Goal: Transaction & Acquisition: Purchase product/service

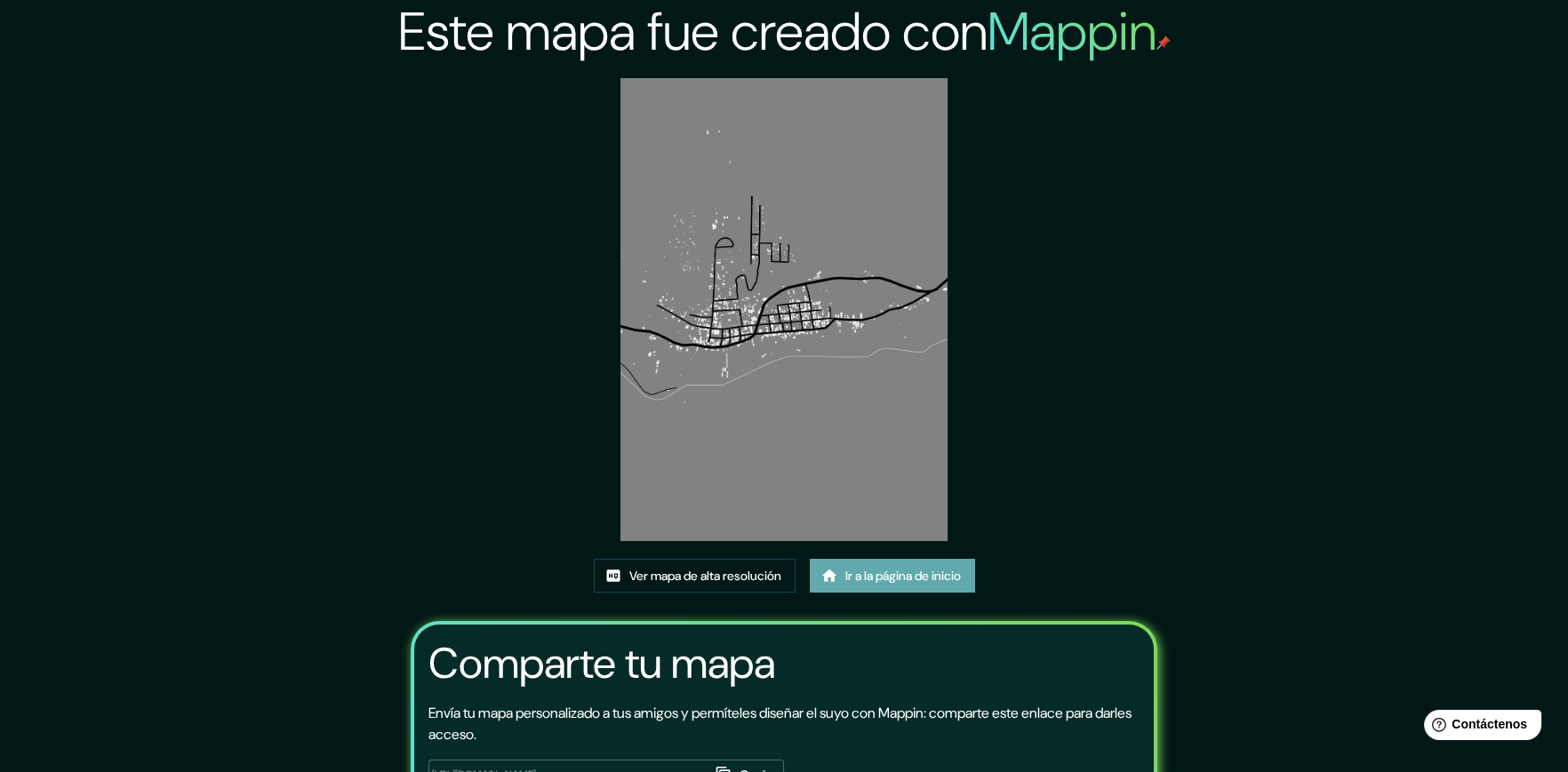
click at [911, 588] on font "Ir a la página de inicio" at bounding box center [903, 575] width 116 height 23
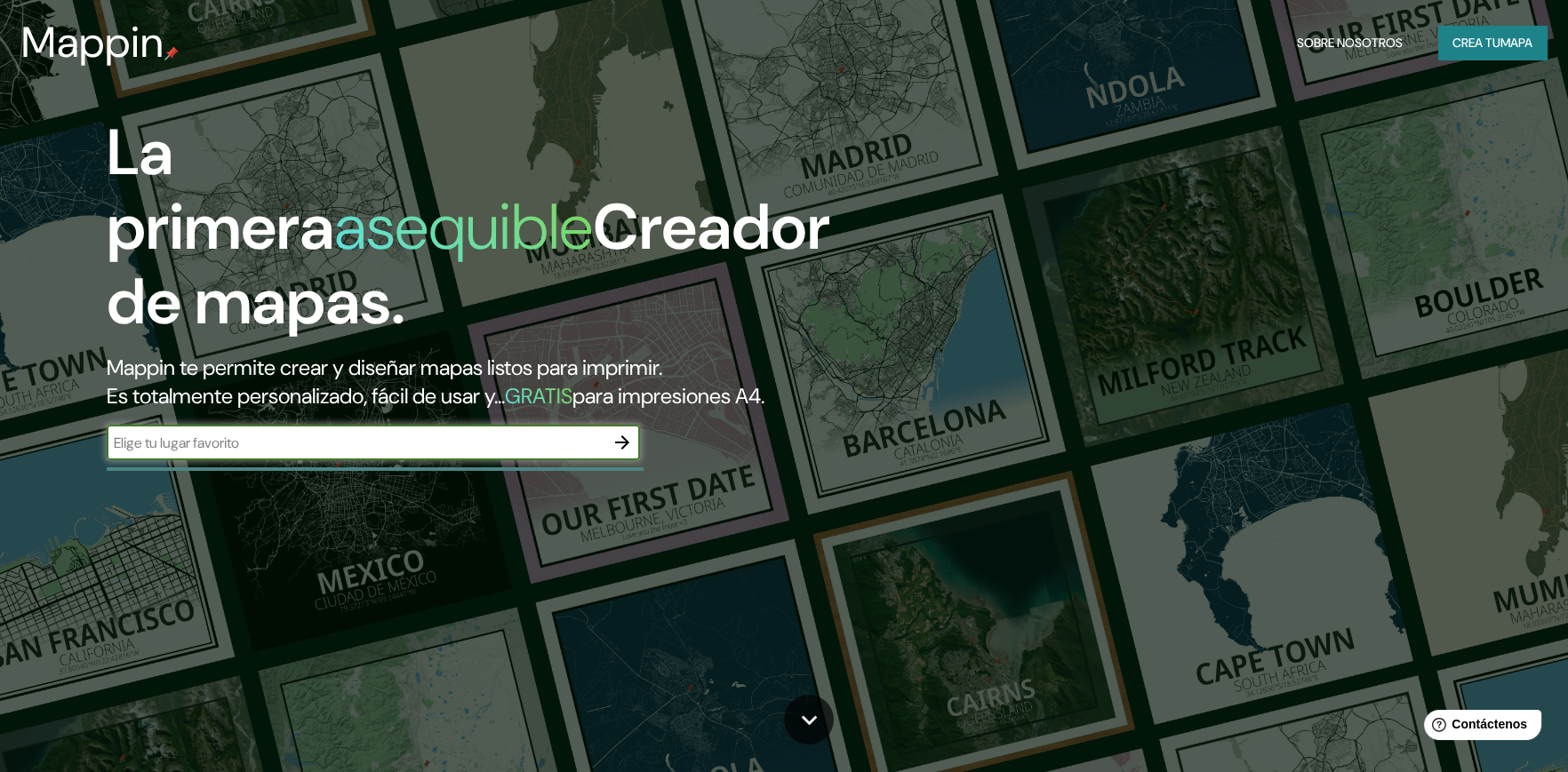
click at [478, 433] on input "text" at bounding box center [355, 443] width 498 height 21
type input "calango lima"
click at [629, 432] on icon "button" at bounding box center [622, 442] width 21 height 21
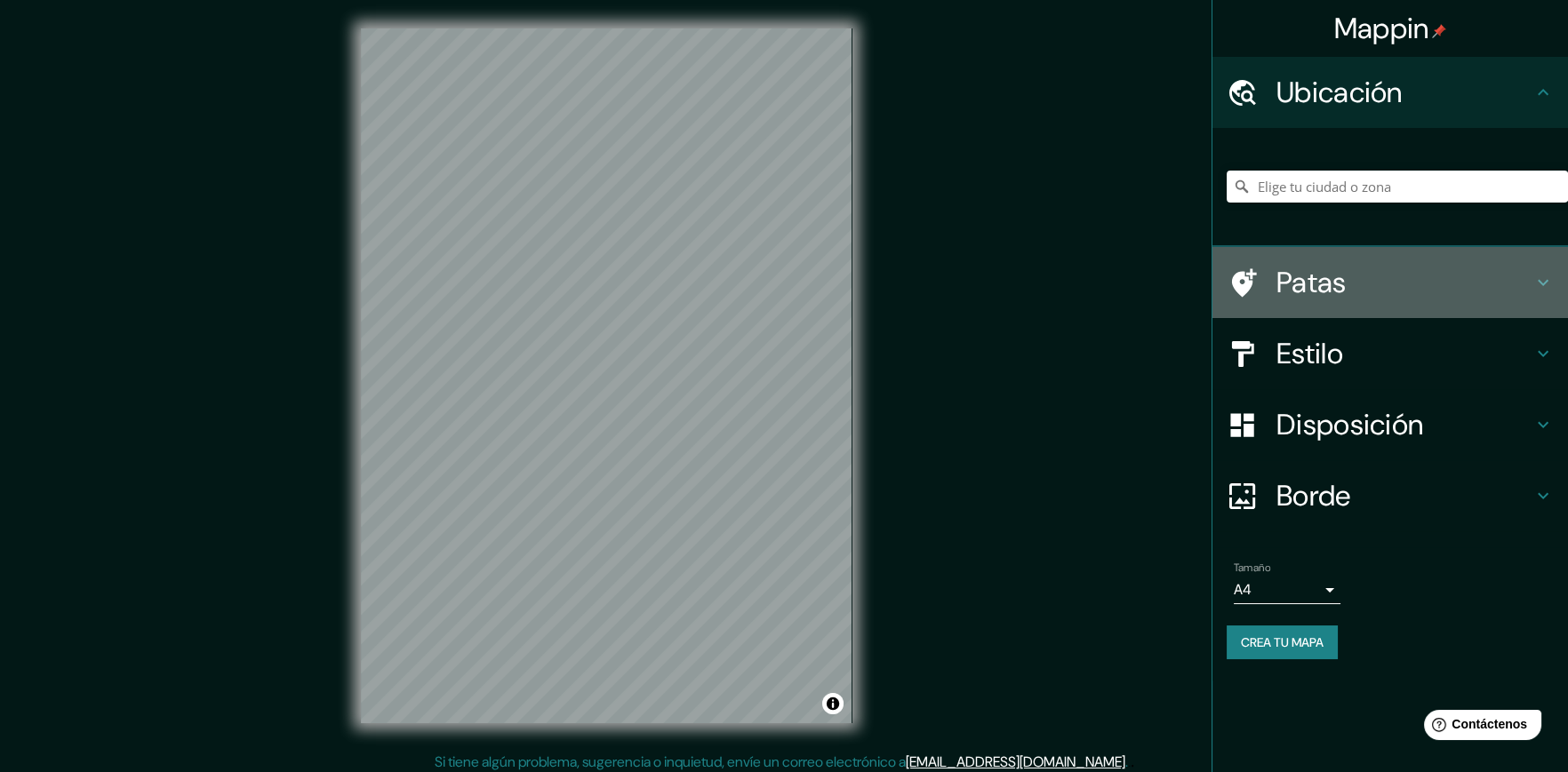
click at [1534, 285] on icon at bounding box center [1543, 282] width 21 height 21
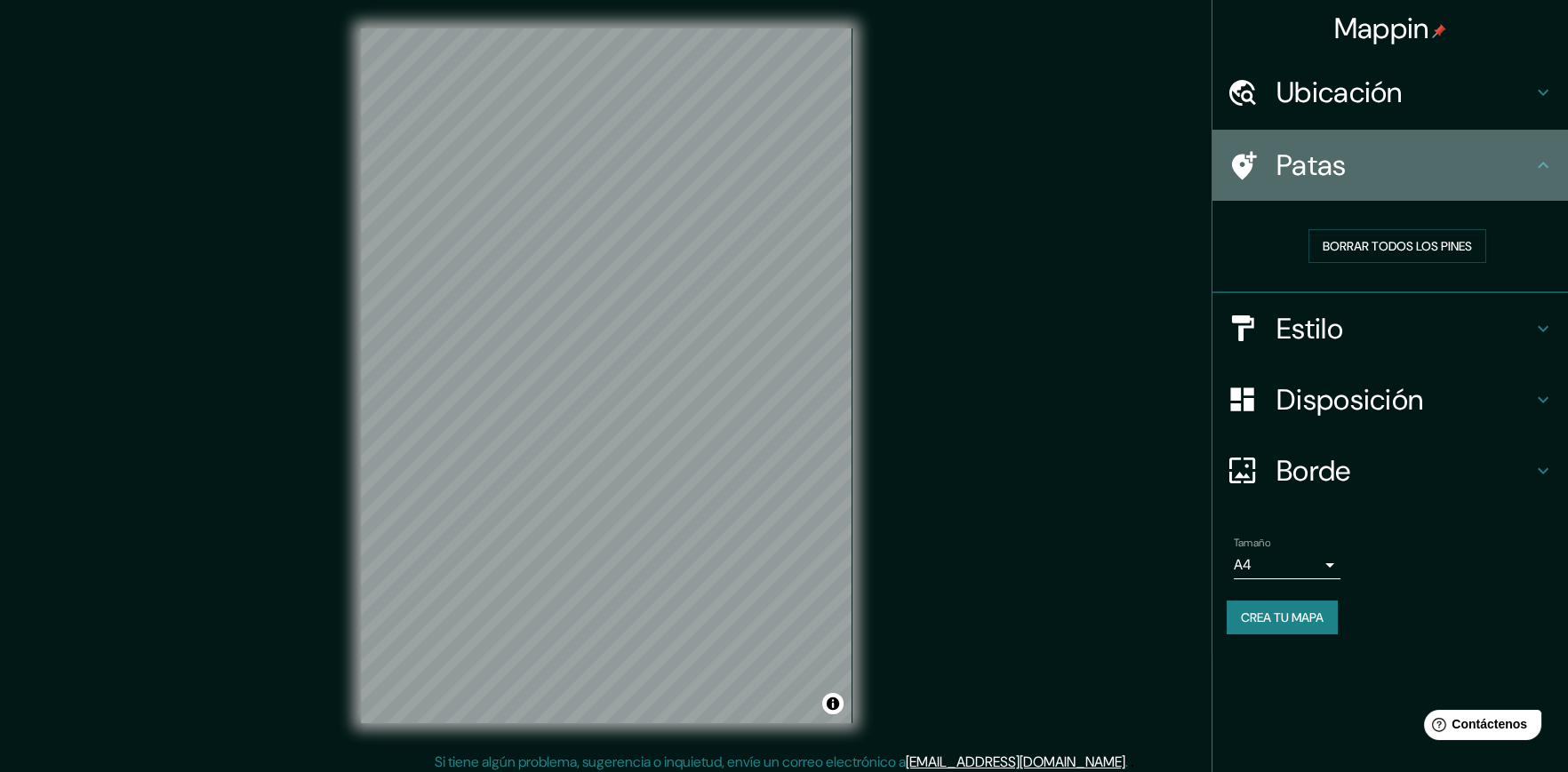
click at [1533, 160] on icon at bounding box center [1543, 165] width 21 height 21
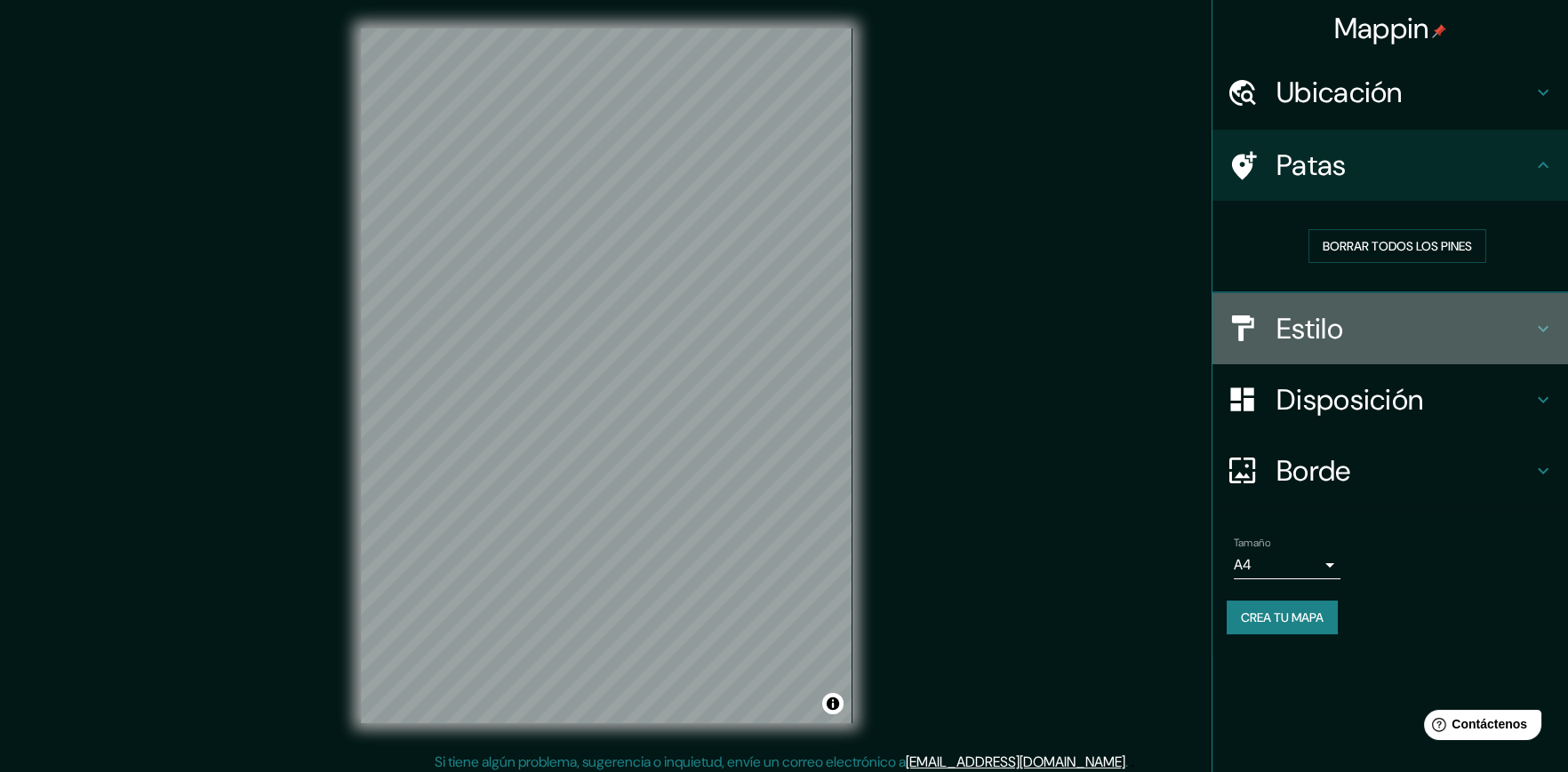
click at [1533, 329] on icon at bounding box center [1543, 329] width 21 height 21
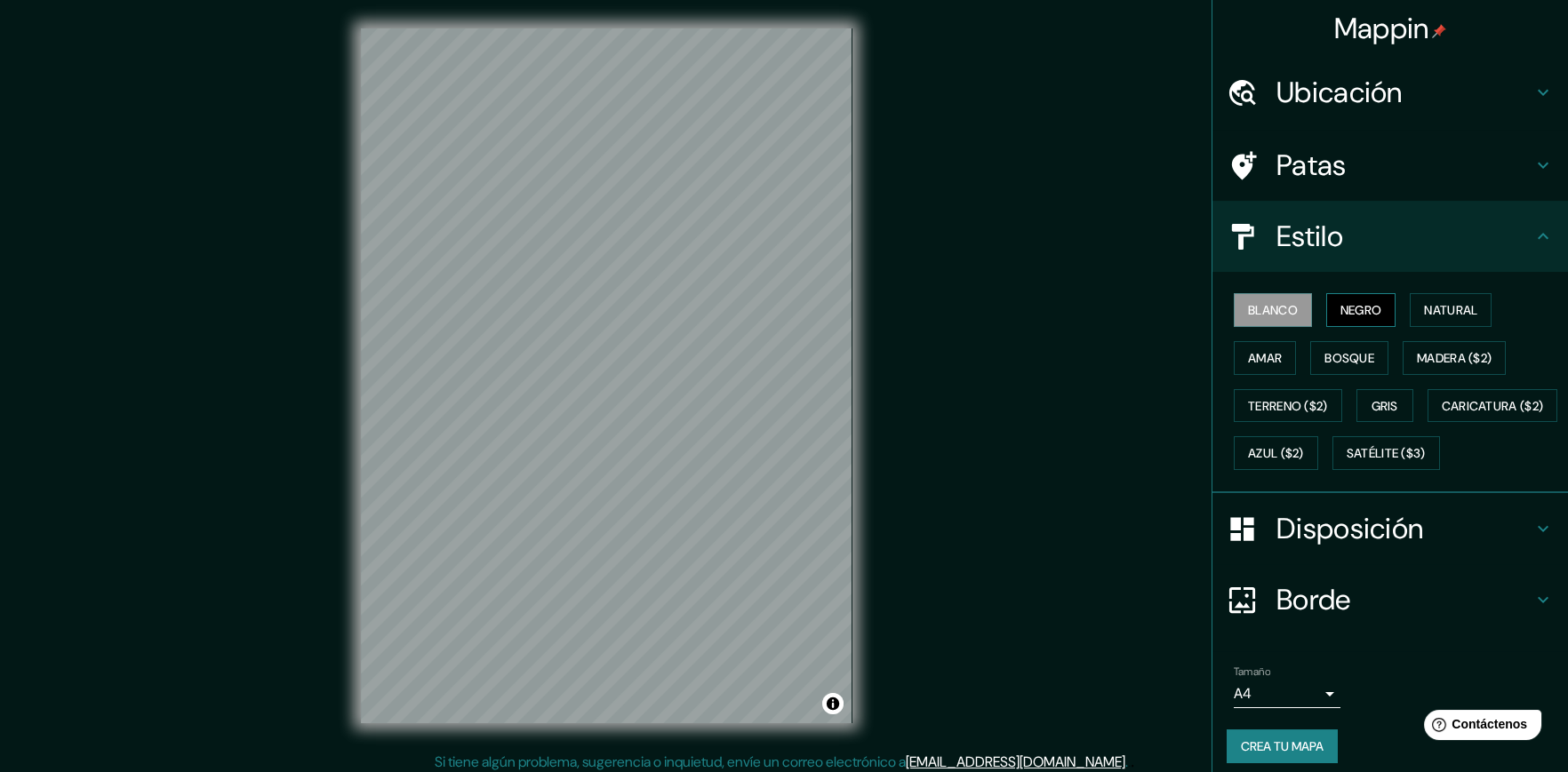
click at [1367, 307] on font "Negro" at bounding box center [1361, 310] width 42 height 16
click at [1431, 302] on font "Natural" at bounding box center [1450, 310] width 53 height 16
click at [1248, 362] on font "Amar" at bounding box center [1265, 358] width 34 height 16
click at [1325, 355] on font "Bosque" at bounding box center [1350, 358] width 49 height 16
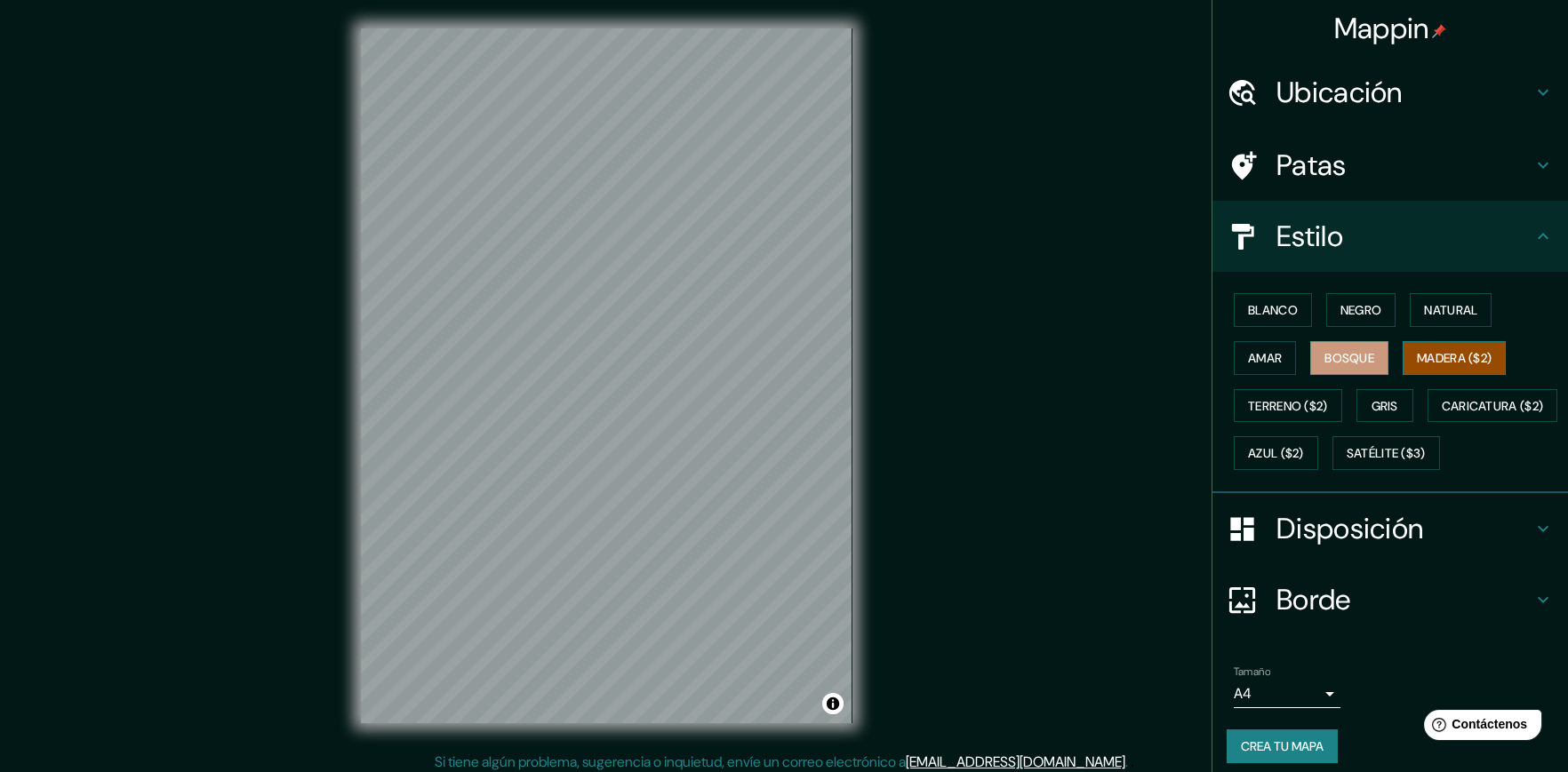
click at [1434, 352] on font "Madera ($2)" at bounding box center [1454, 358] width 75 height 16
click at [1283, 398] on font "Terreno ($2)" at bounding box center [1288, 405] width 80 height 16
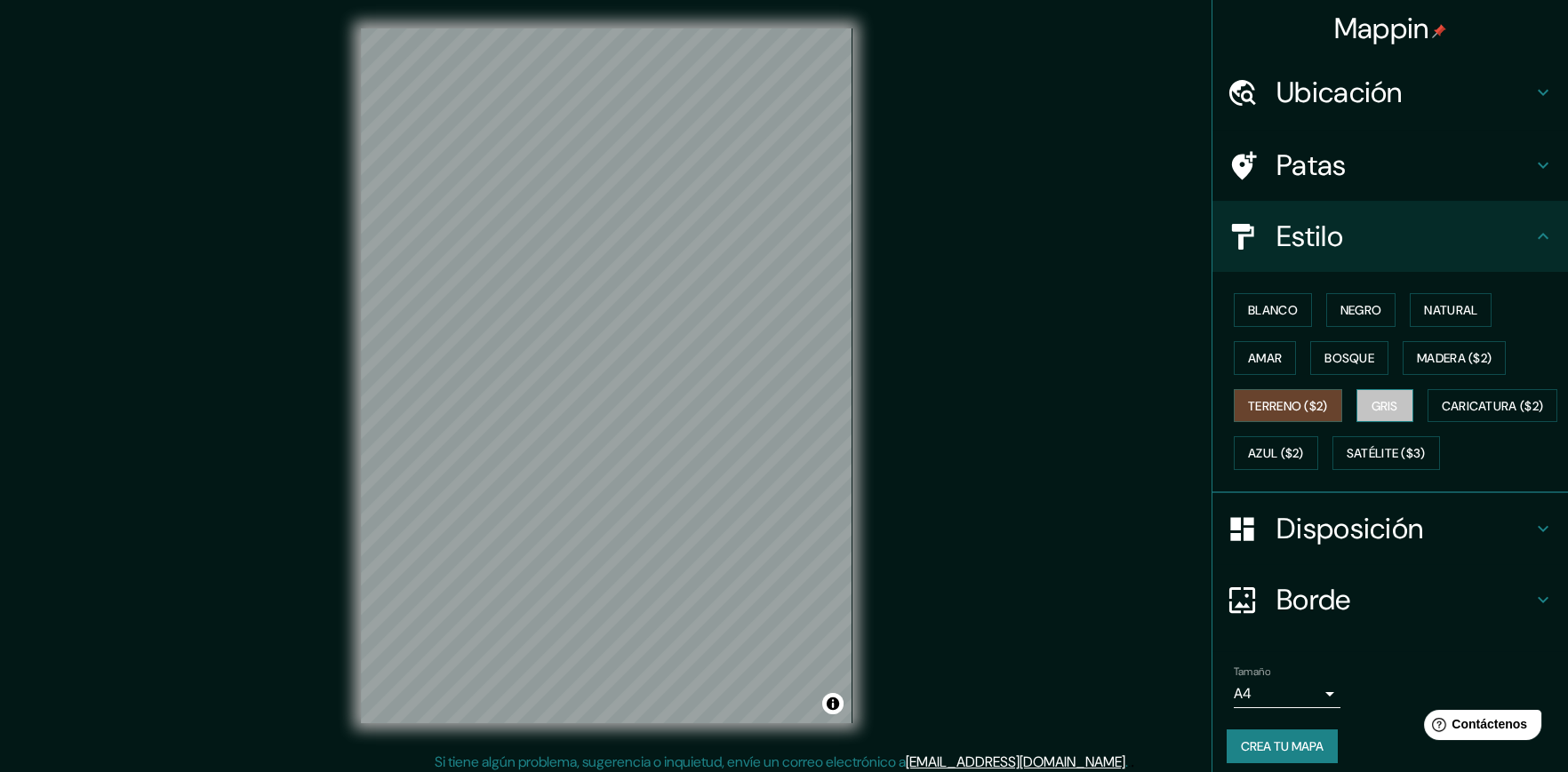
click at [1377, 398] on font "Gris" at bounding box center [1385, 405] width 27 height 16
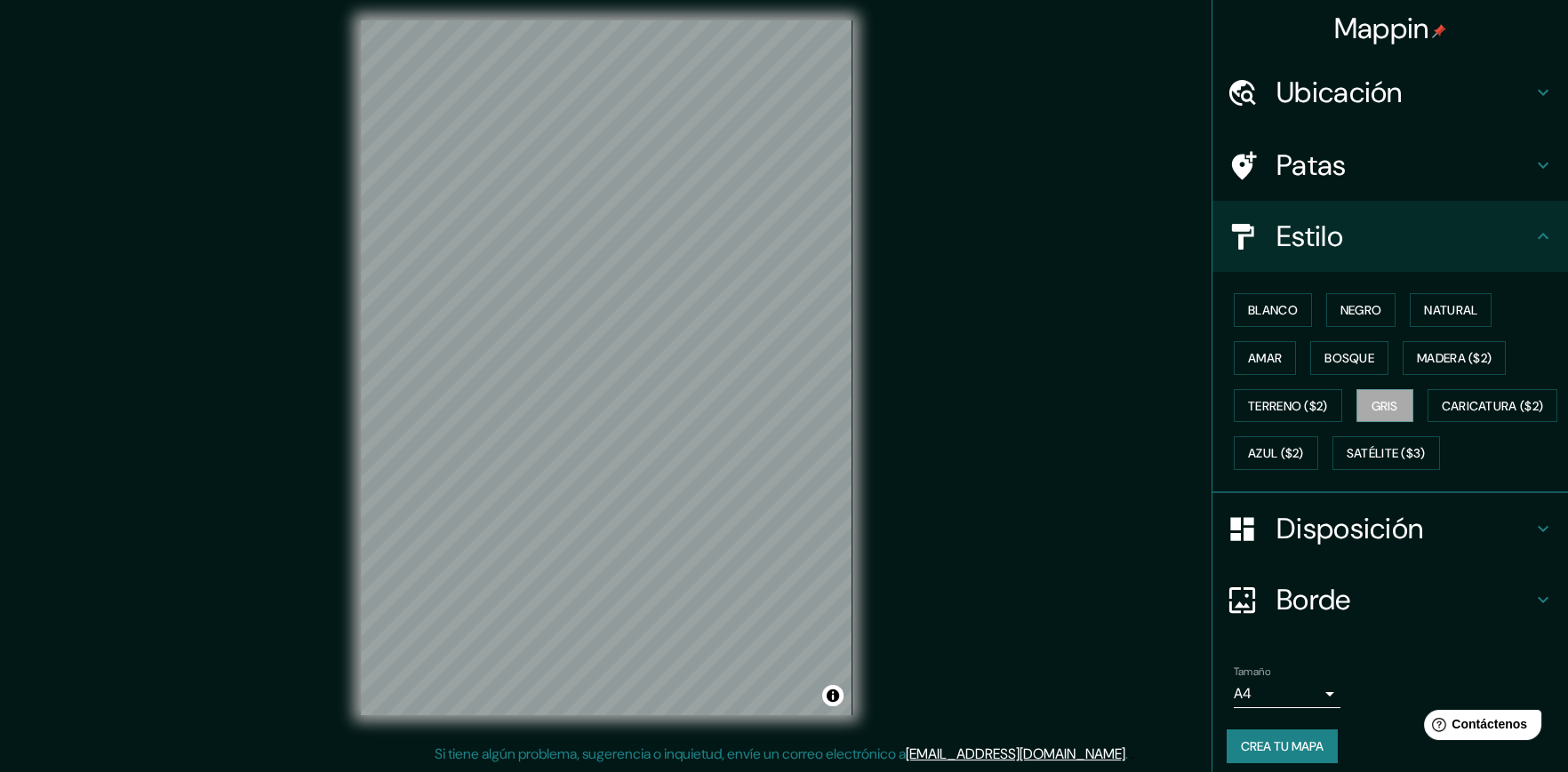
scroll to position [55, 0]
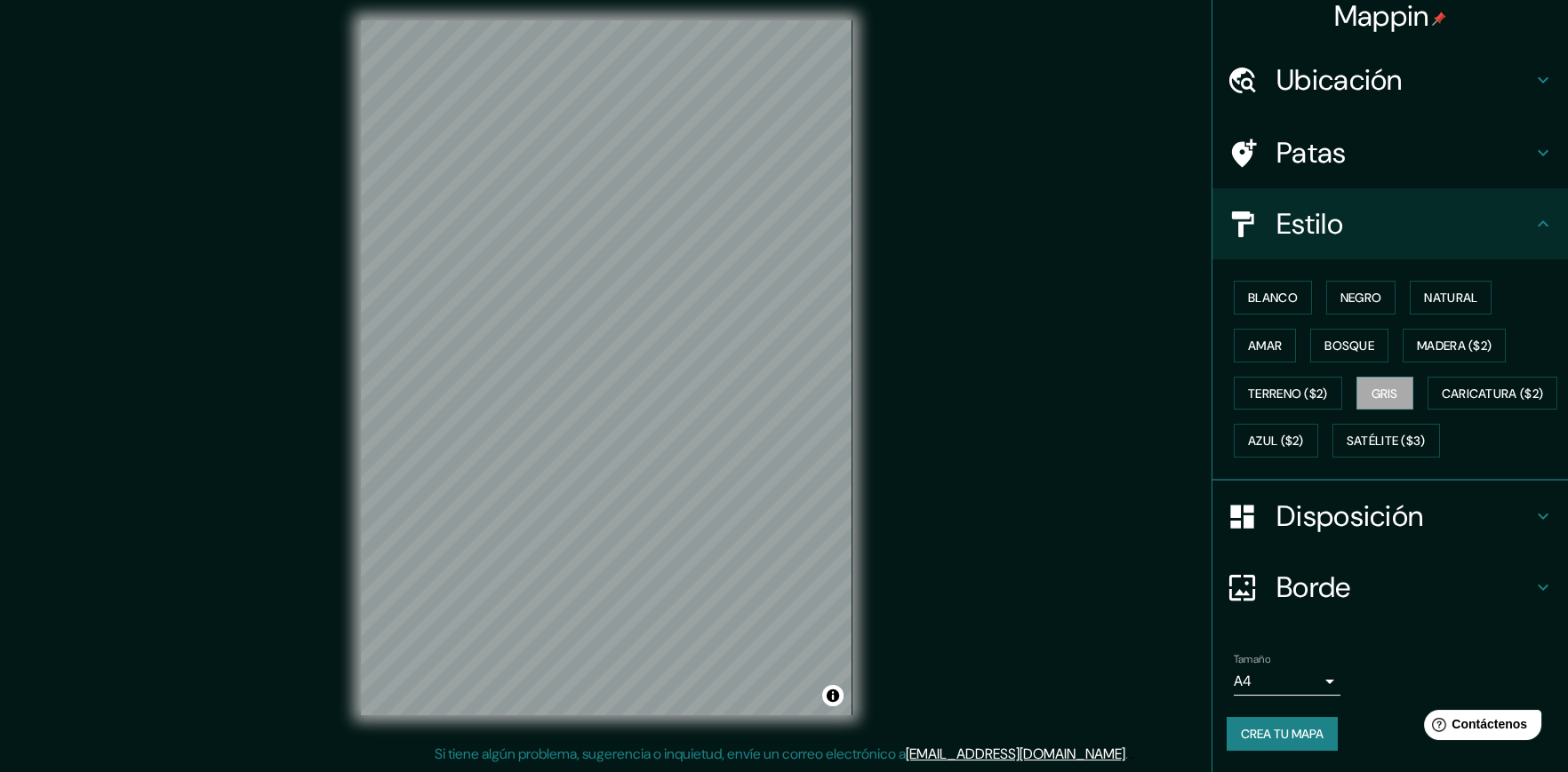
click at [1276, 737] on font "Crea tu mapa" at bounding box center [1282, 734] width 83 height 16
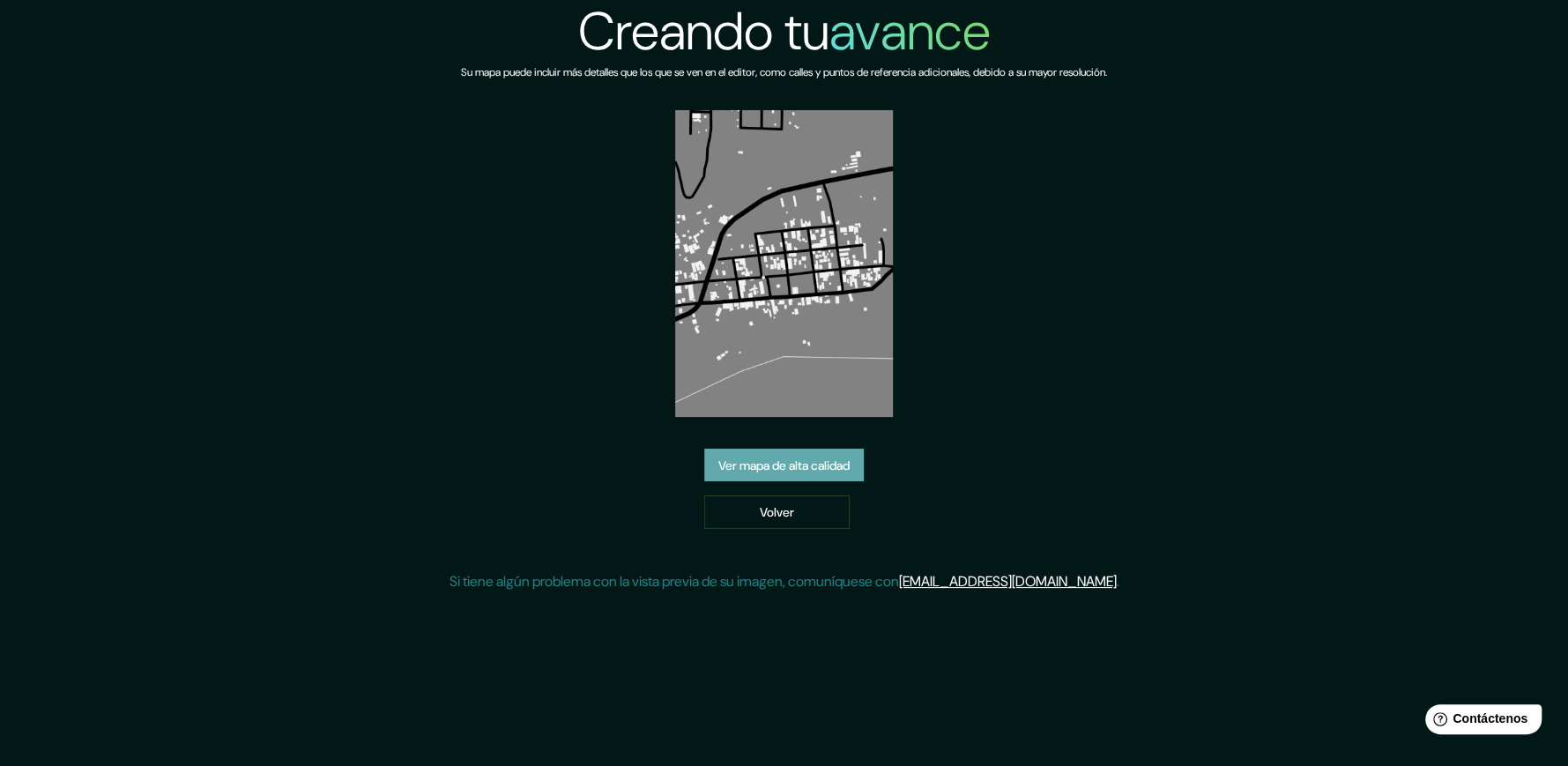
click at [814, 464] on font "Ver mapa de alta calidad" at bounding box center [784, 465] width 131 height 16
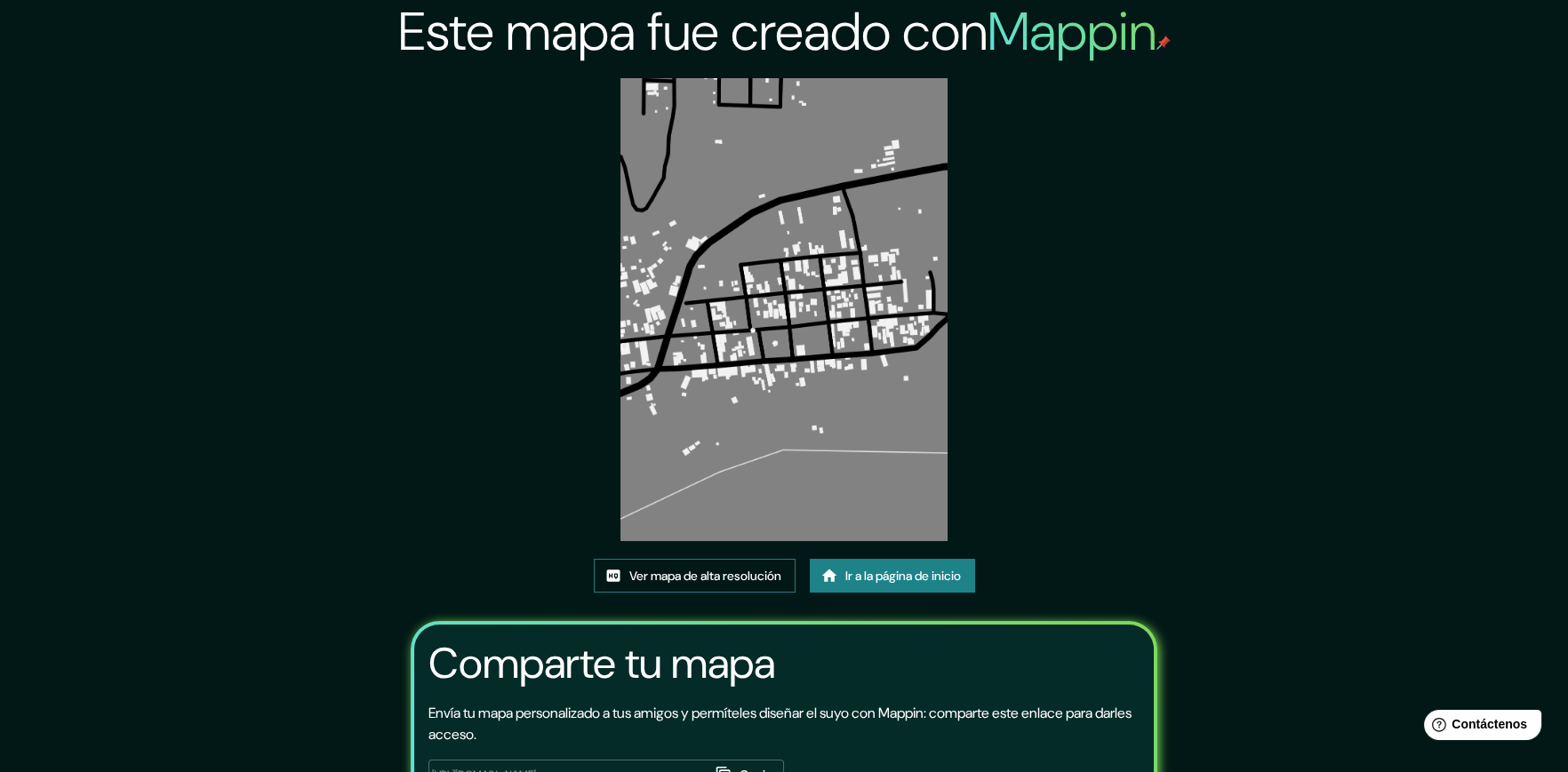
click at [766, 575] on font "Ver mapa de alta resolución" at bounding box center [706, 576] width 152 height 16
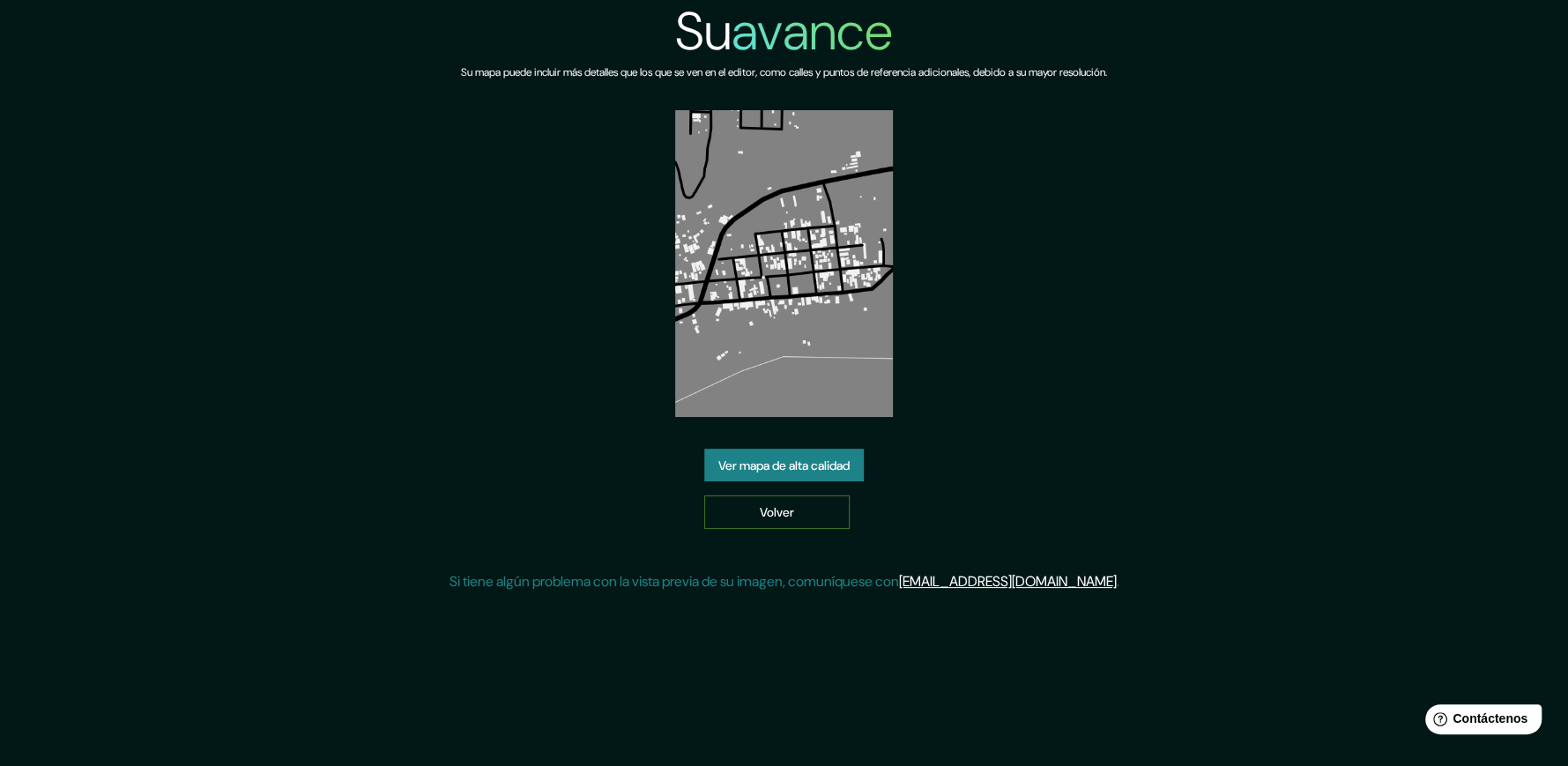
click at [760, 505] on font "Volver" at bounding box center [777, 513] width 35 height 16
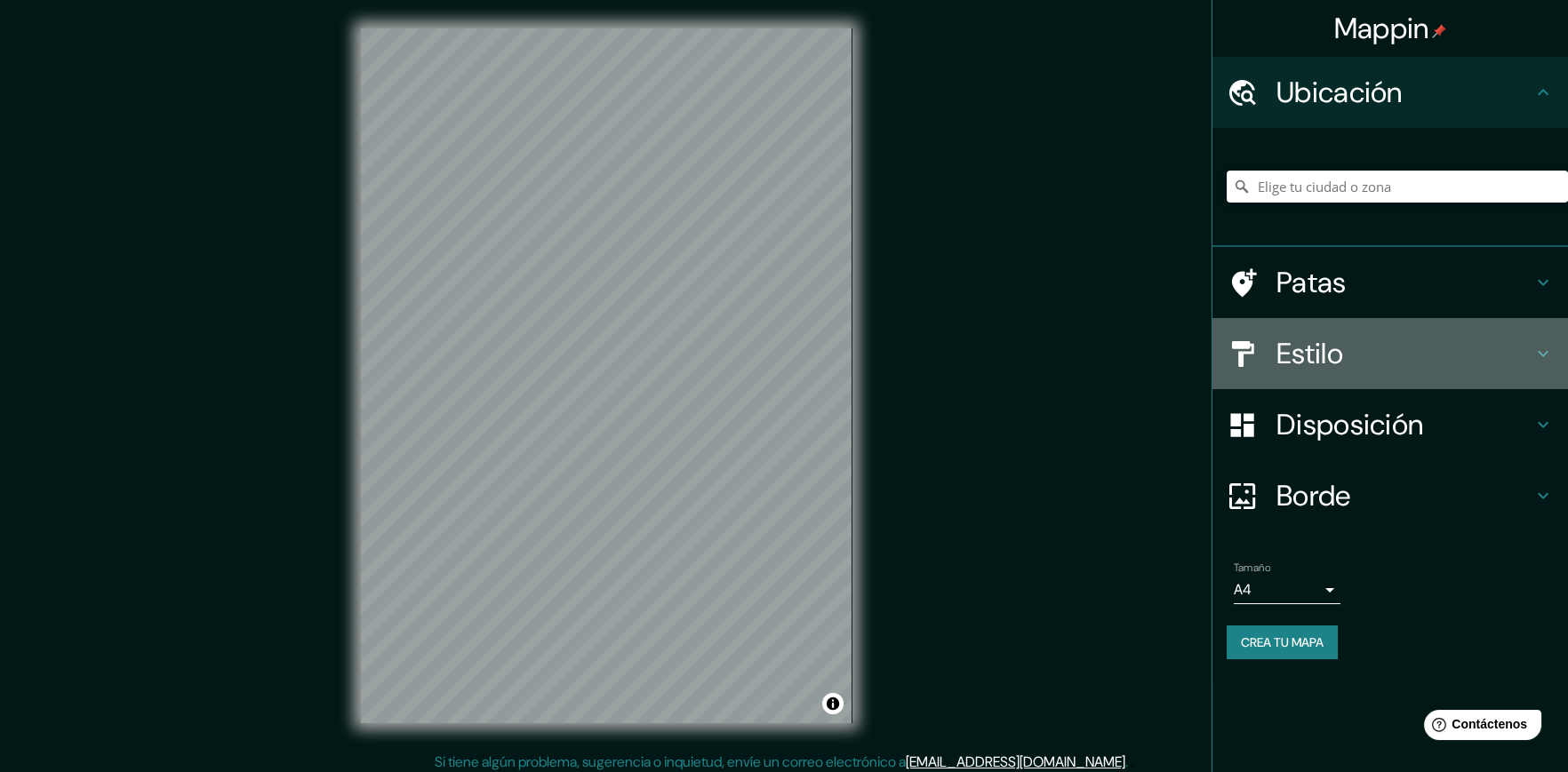
click at [1374, 367] on h4 "Estilo" at bounding box center [1405, 353] width 256 height 35
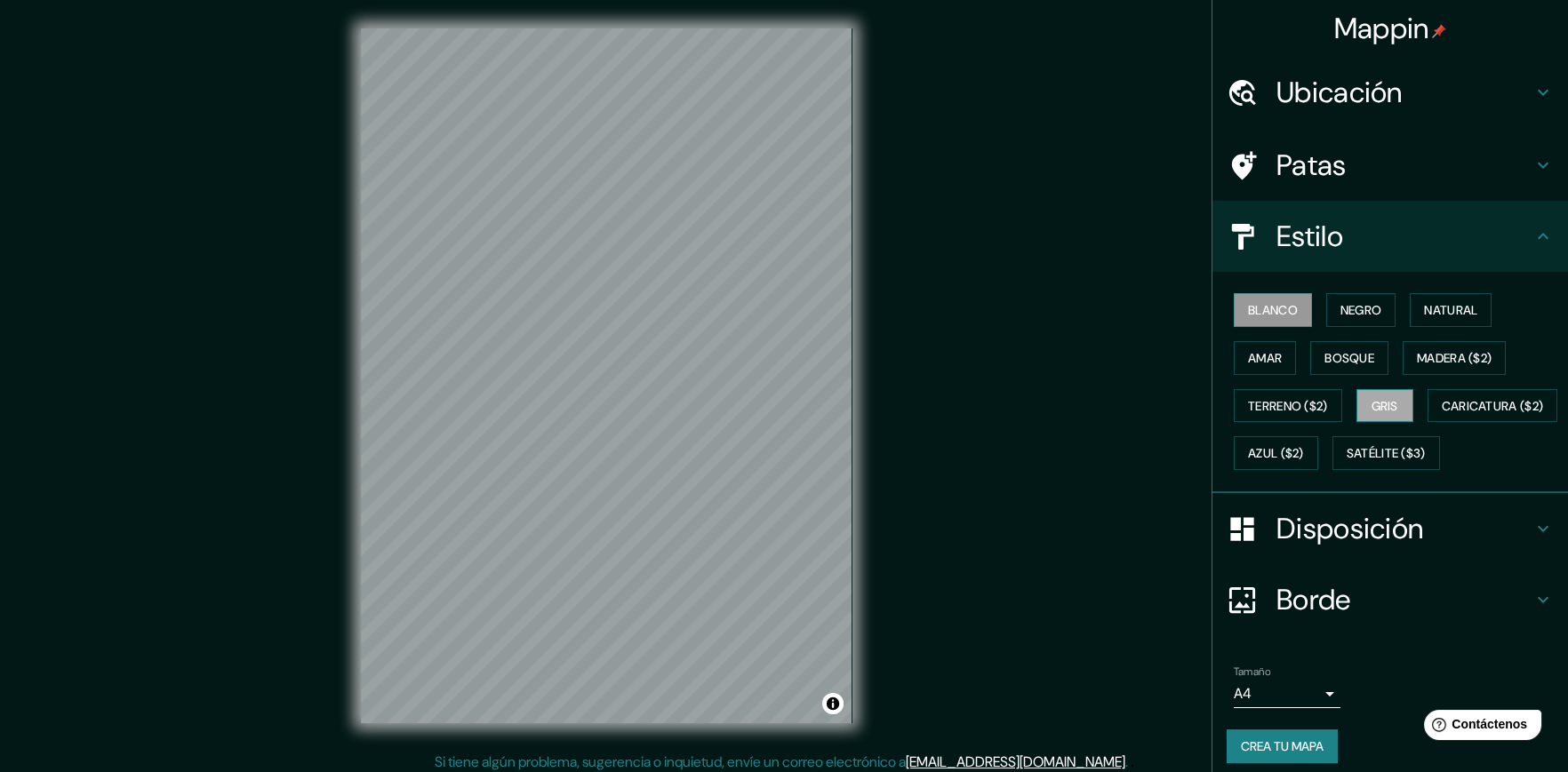
click at [1388, 403] on font "Gris" at bounding box center [1385, 405] width 27 height 16
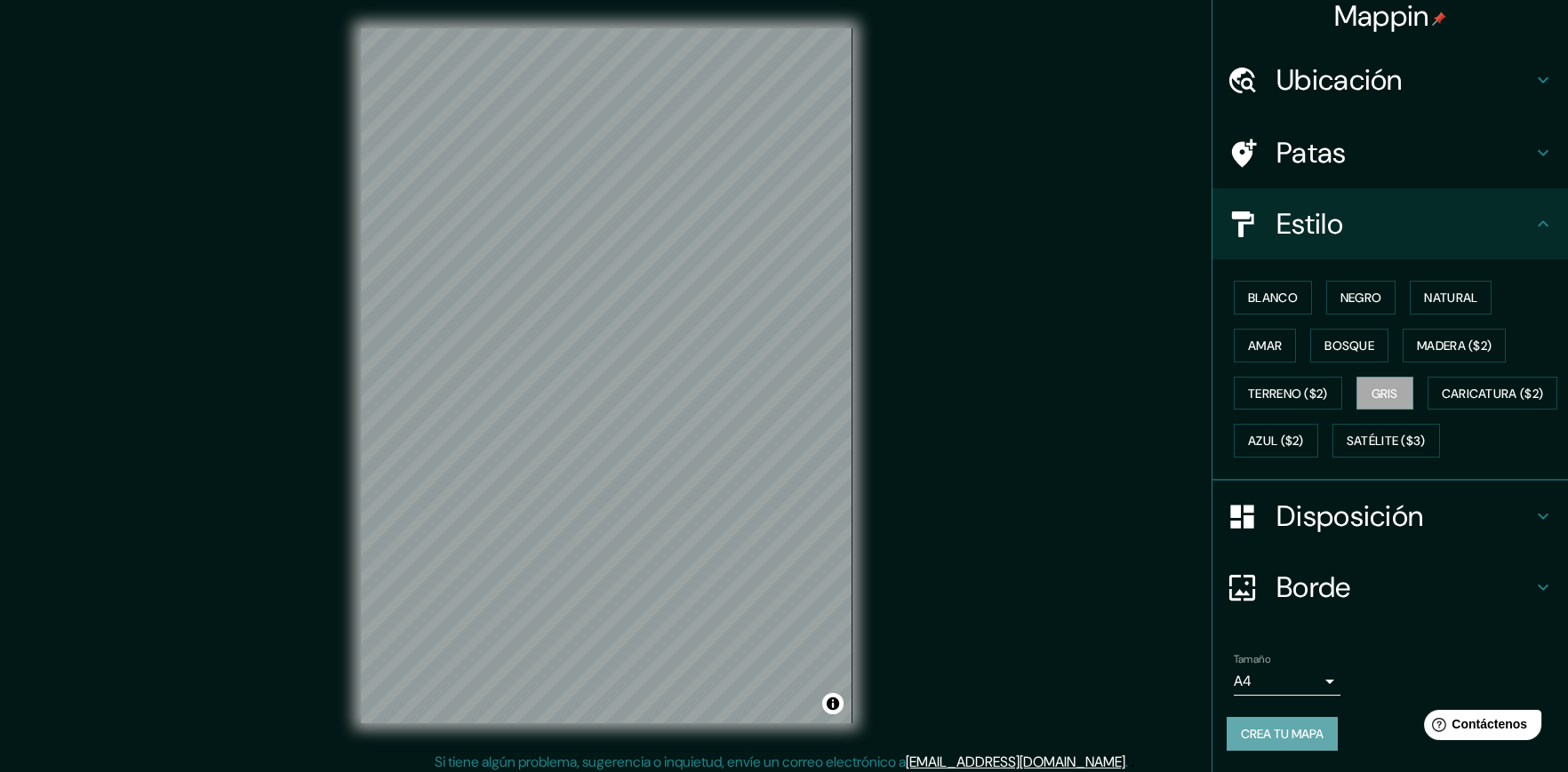
click at [1309, 725] on font "Crea tu mapa" at bounding box center [1282, 734] width 83 height 23
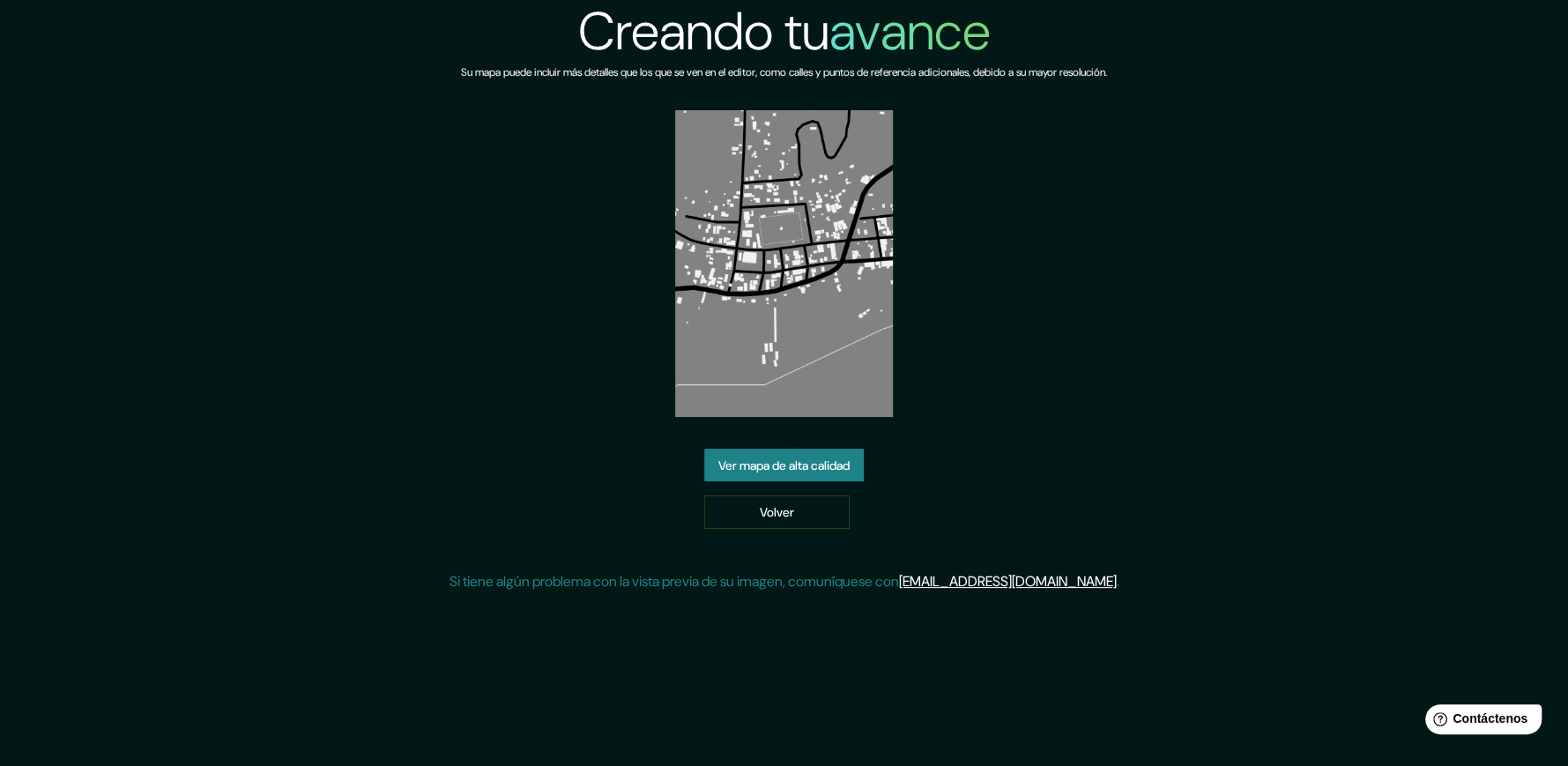
click at [820, 468] on font "Ver mapa de alta calidad" at bounding box center [784, 465] width 131 height 16
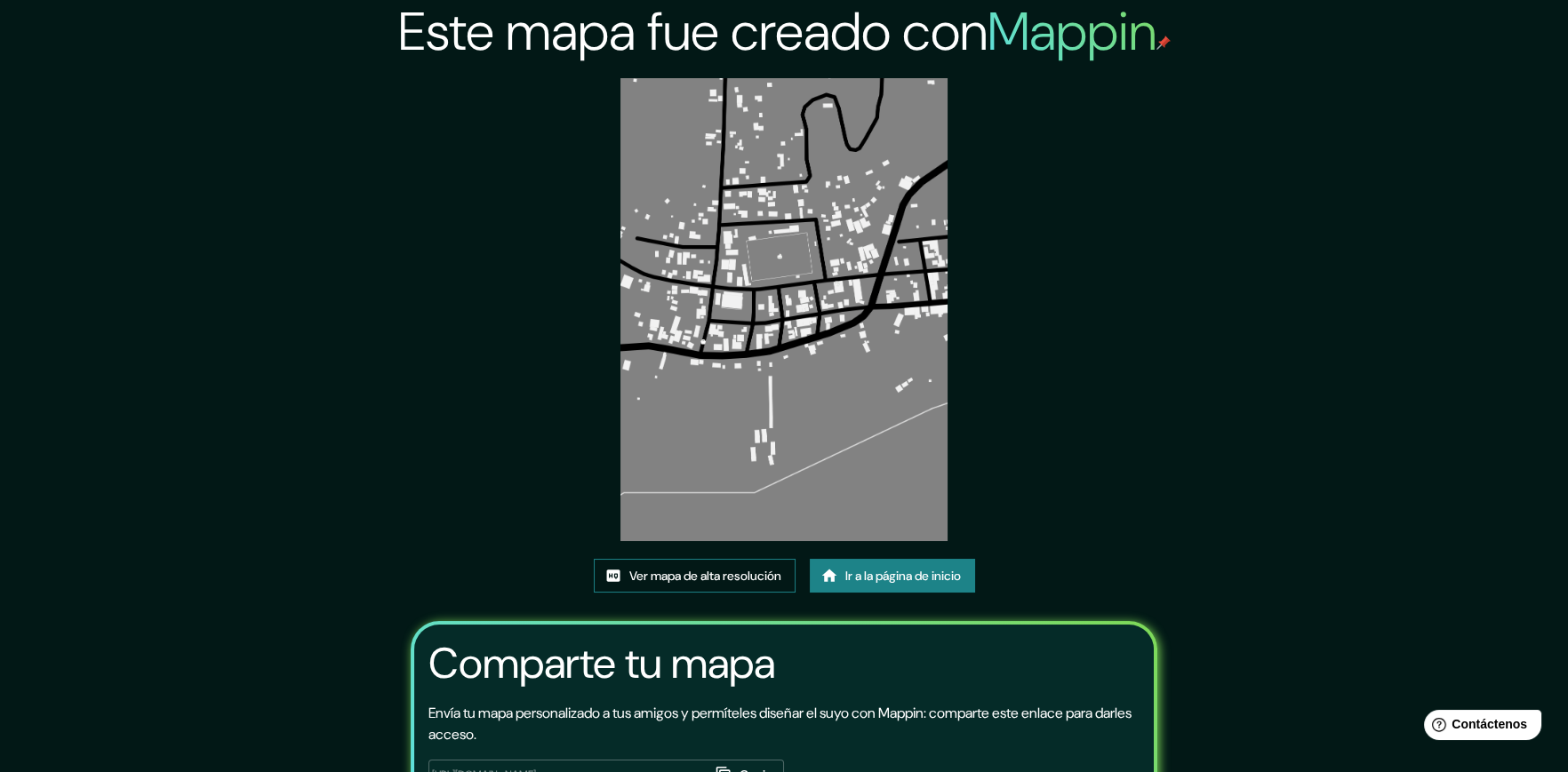
click at [756, 579] on font "Ver mapa de alta resolución" at bounding box center [706, 576] width 152 height 16
